Goal: Information Seeking & Learning: Compare options

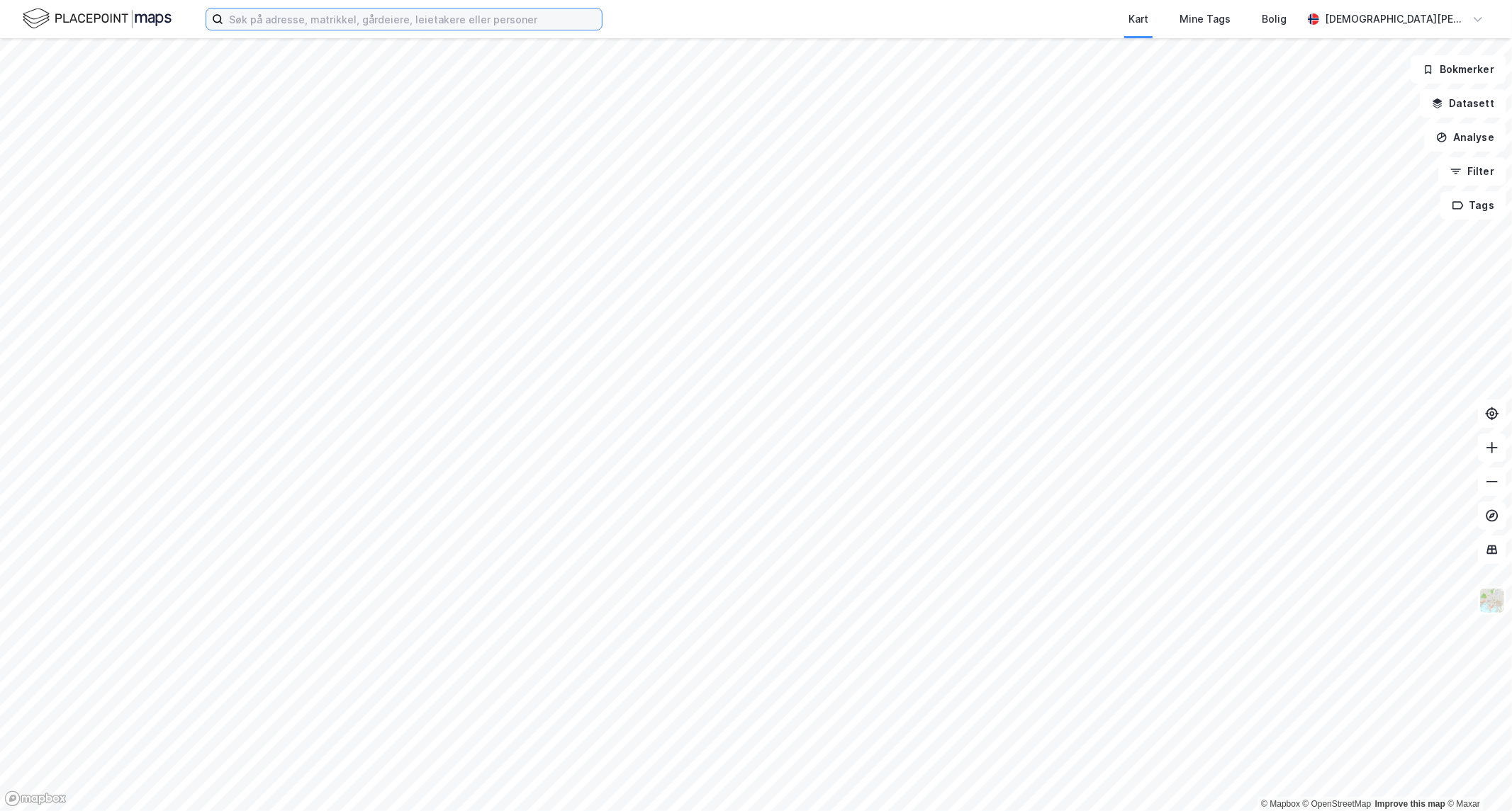
click at [487, 22] on input at bounding box center [412, 20] width 378 height 21
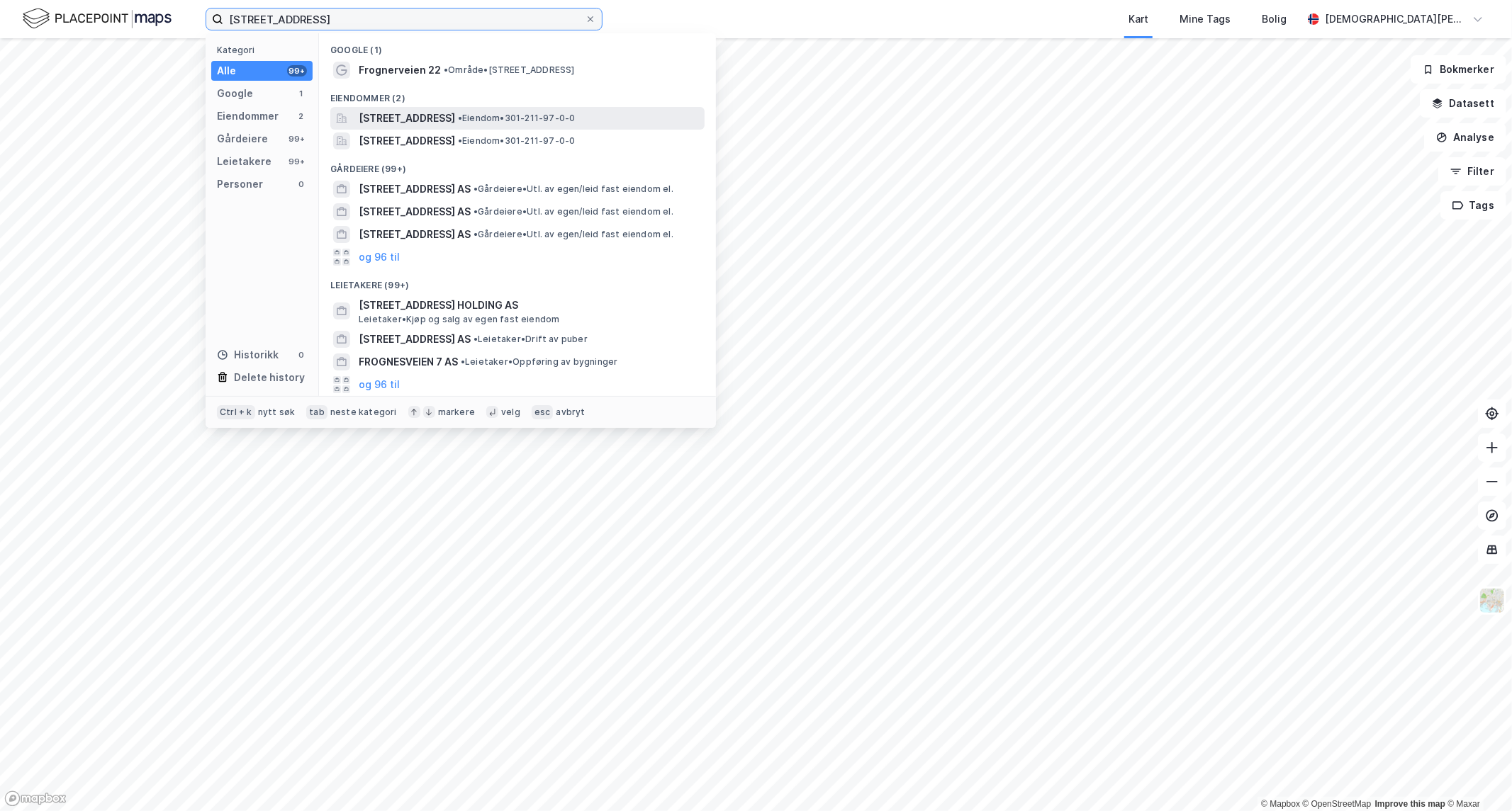
type input "[STREET_ADDRESS]"
click at [480, 108] on div "[STREET_ADDRESS] • Eiendom • 301-211-97-0-0" at bounding box center [517, 118] width 374 height 22
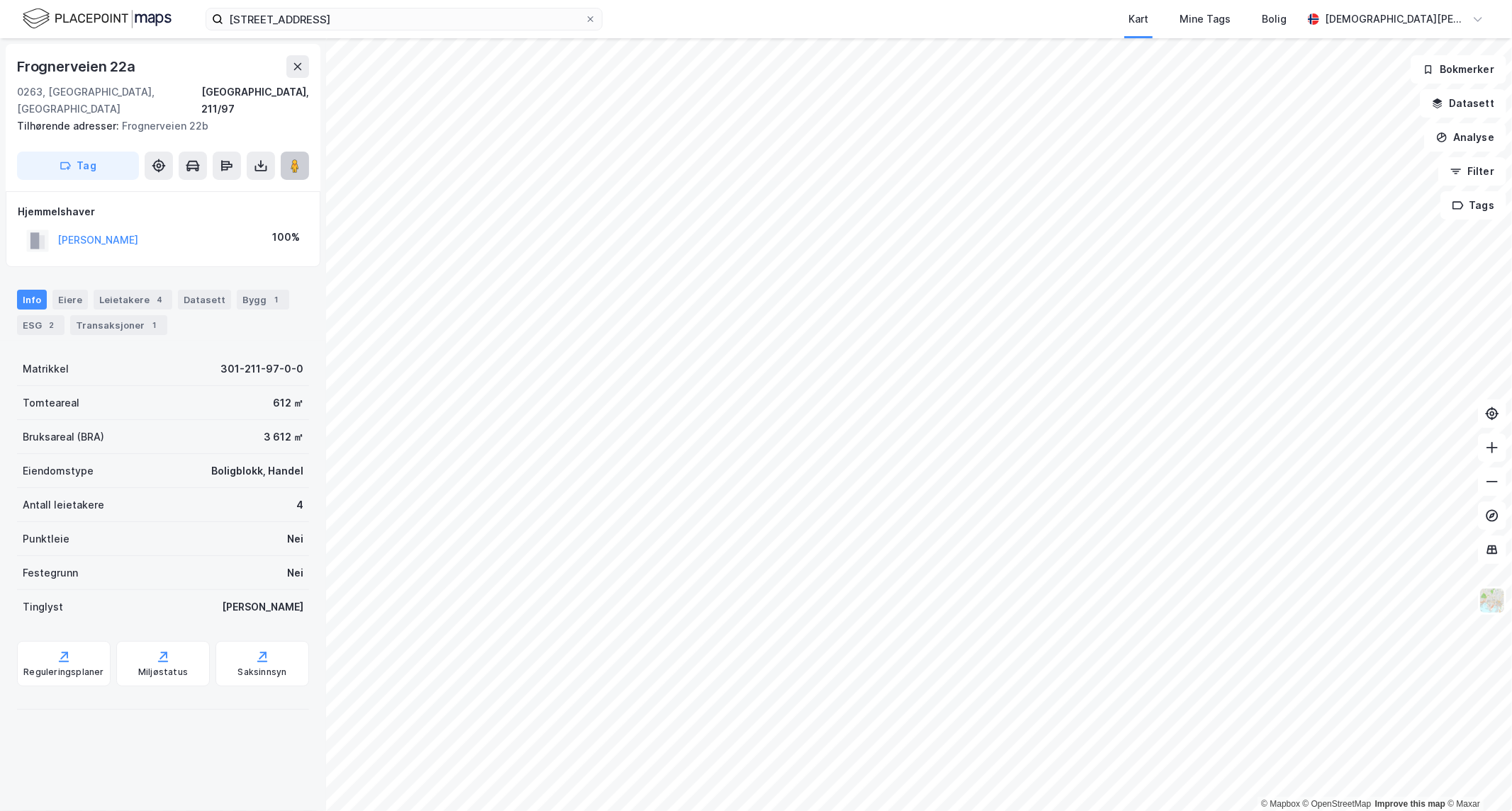
click at [288, 159] on icon at bounding box center [295, 166] width 14 height 14
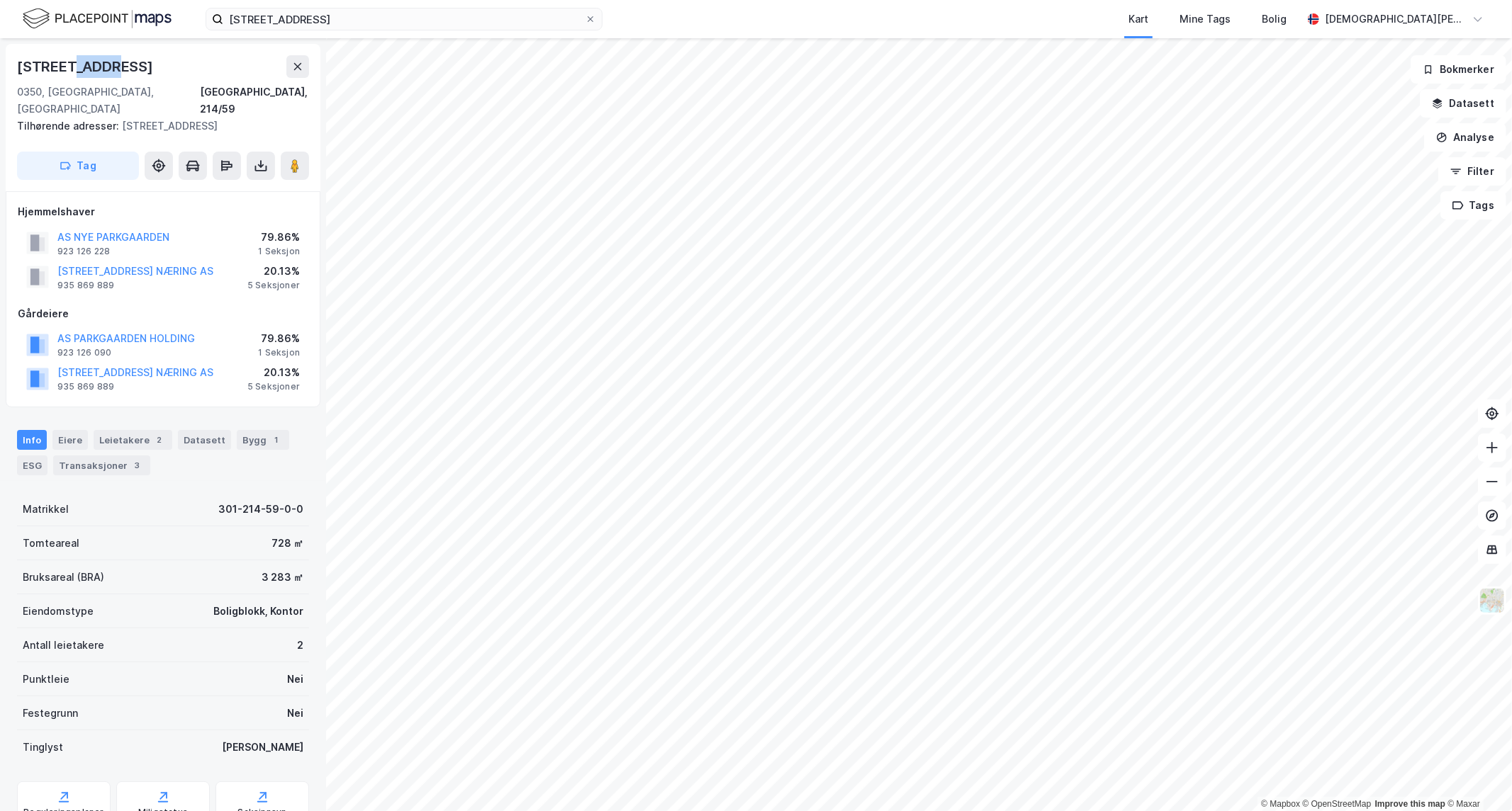
drag, startPoint x: 79, startPoint y: 64, endPoint x: 111, endPoint y: 64, distance: 32.0
click at [111, 64] on div "[STREET_ADDRESS]" at bounding box center [86, 66] width 139 height 22
click at [112, 64] on div "[STREET_ADDRESS]" at bounding box center [86, 66] width 139 height 22
click at [291, 159] on icon at bounding box center [295, 166] width 14 height 14
